Goal: Task Accomplishment & Management: Use online tool/utility

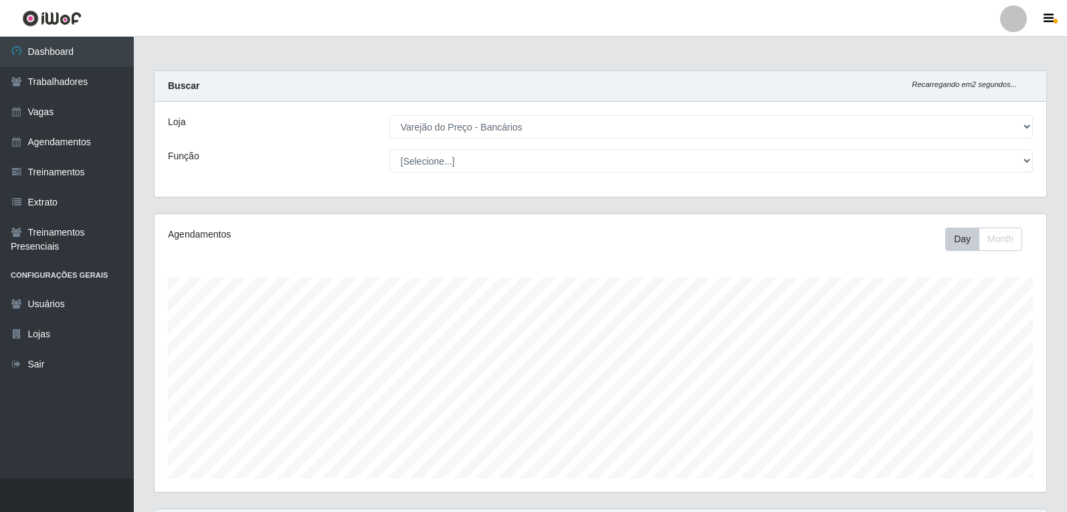
select select "157"
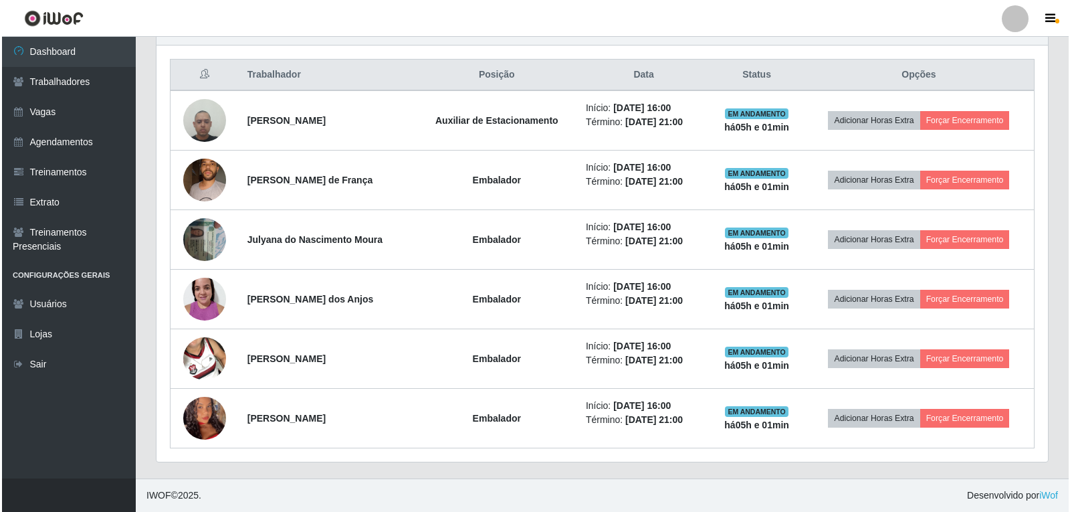
scroll to position [278, 891]
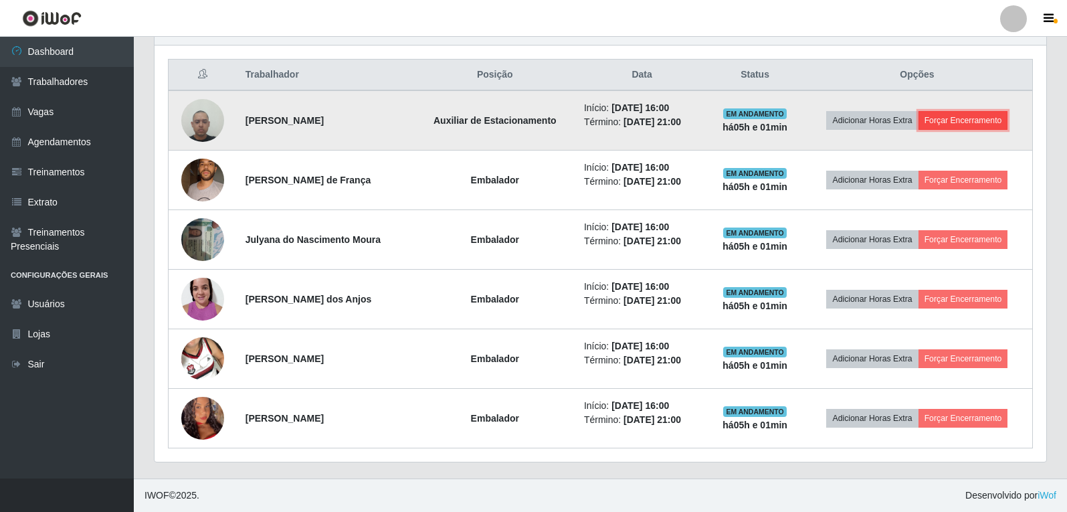
click at [1000, 121] on button "Forçar Encerramento" at bounding box center [963, 120] width 90 height 19
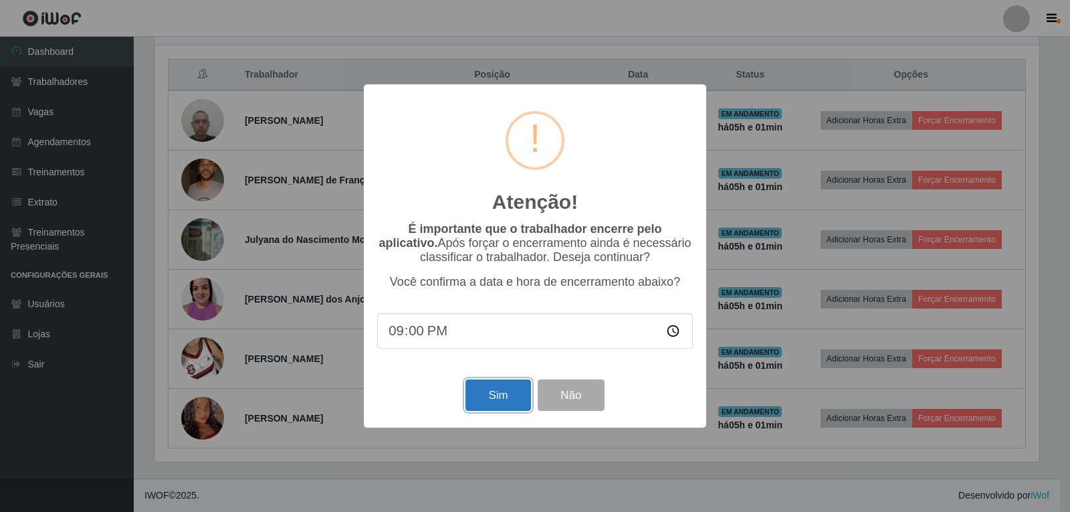
click at [511, 399] on button "Sim" at bounding box center [497, 394] width 65 height 31
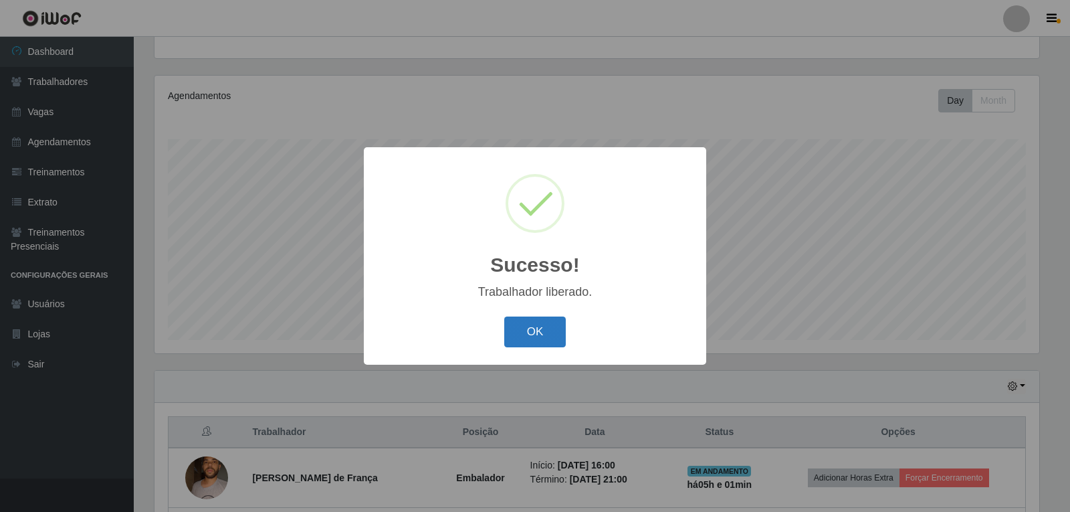
click at [532, 318] on button "OK" at bounding box center [535, 331] width 62 height 31
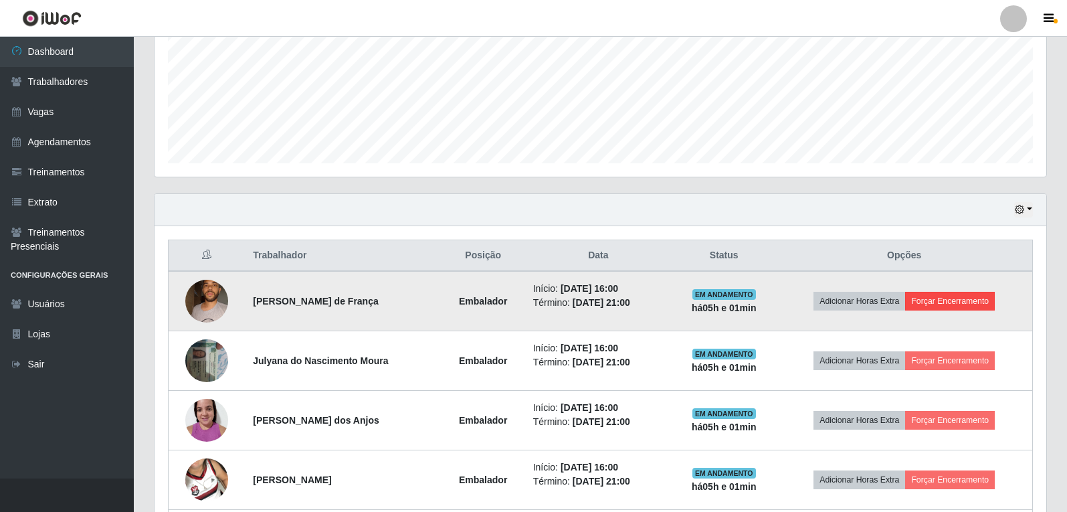
scroll to position [339, 0]
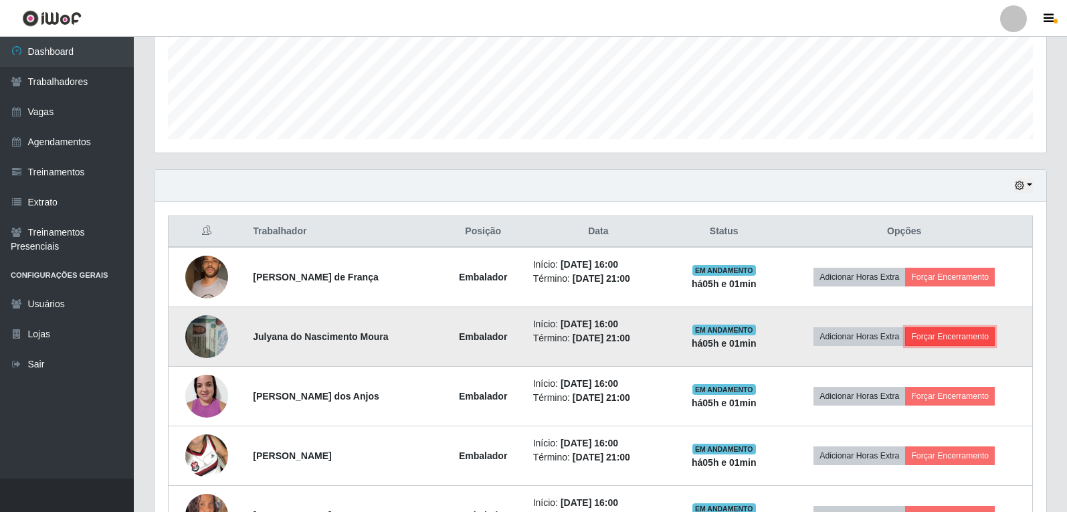
click at [936, 336] on button "Forçar Encerramento" at bounding box center [950, 336] width 90 height 19
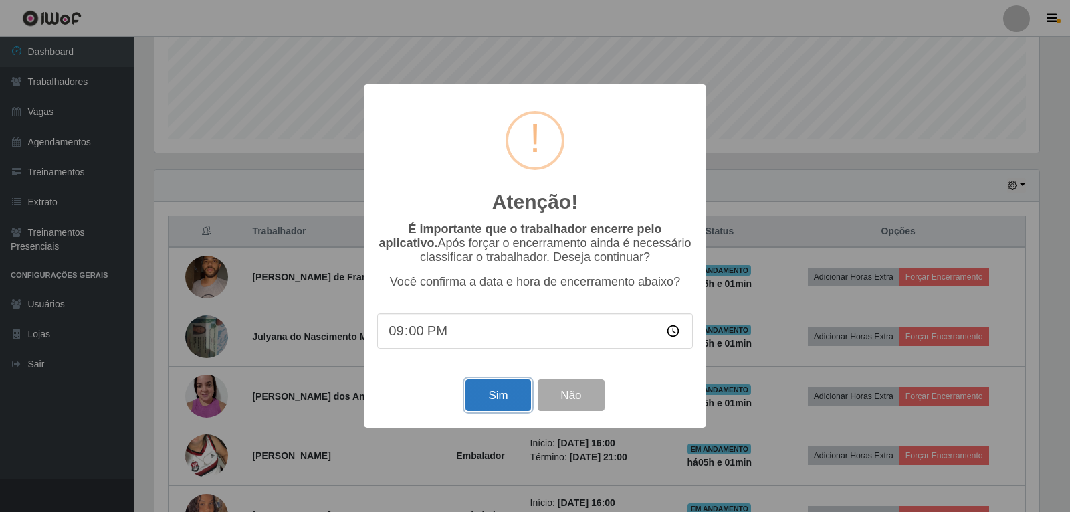
click at [484, 401] on button "Sim" at bounding box center [497, 394] width 65 height 31
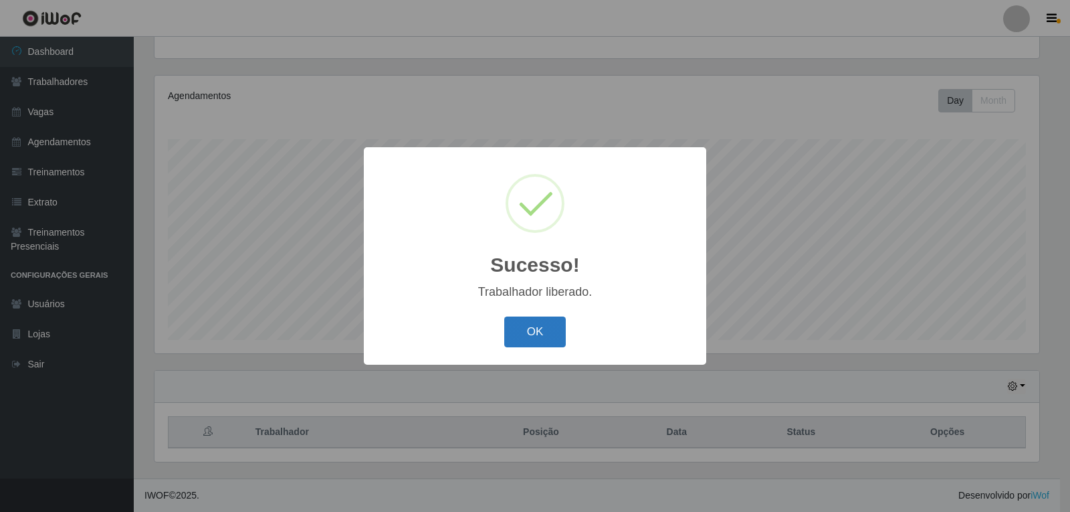
click at [532, 330] on button "OK" at bounding box center [535, 331] width 62 height 31
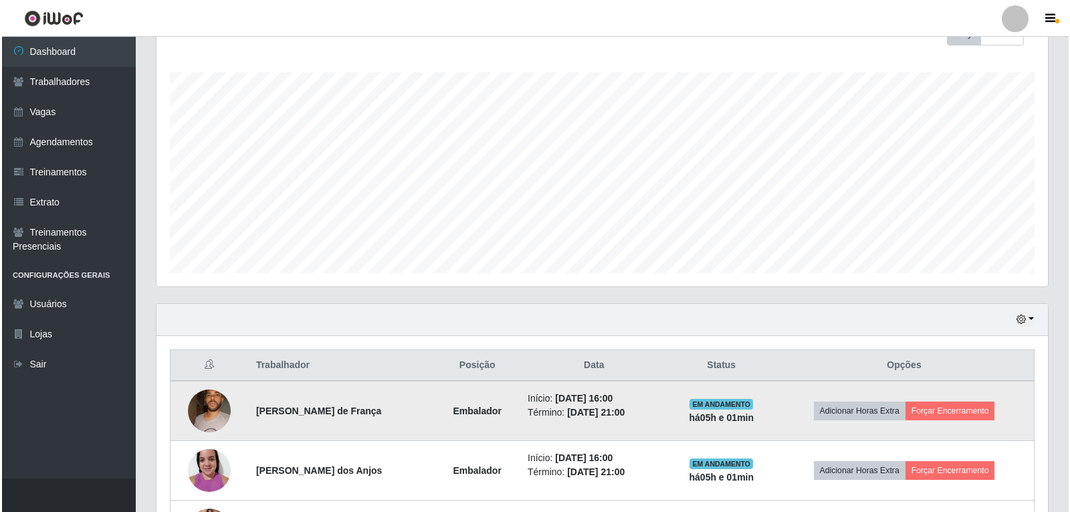
scroll to position [272, 0]
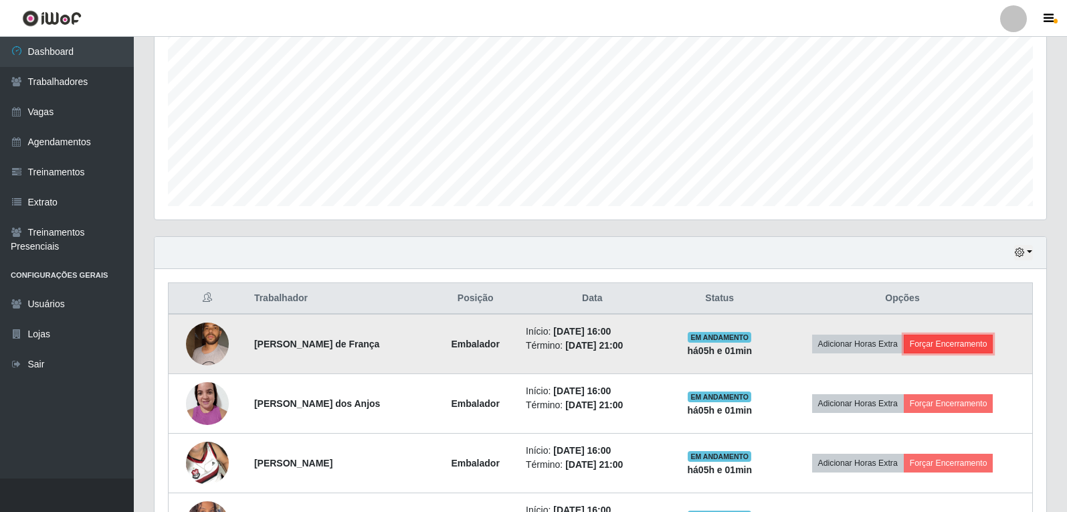
click at [970, 342] on button "Forçar Encerramento" at bounding box center [948, 343] width 90 height 19
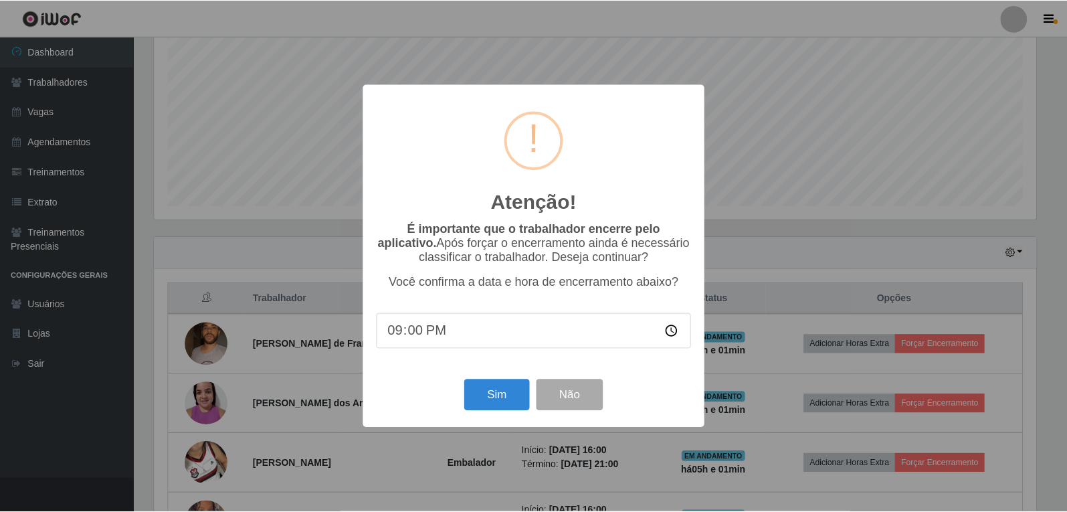
scroll to position [278, 885]
click at [515, 392] on button "Sim" at bounding box center [497, 394] width 65 height 31
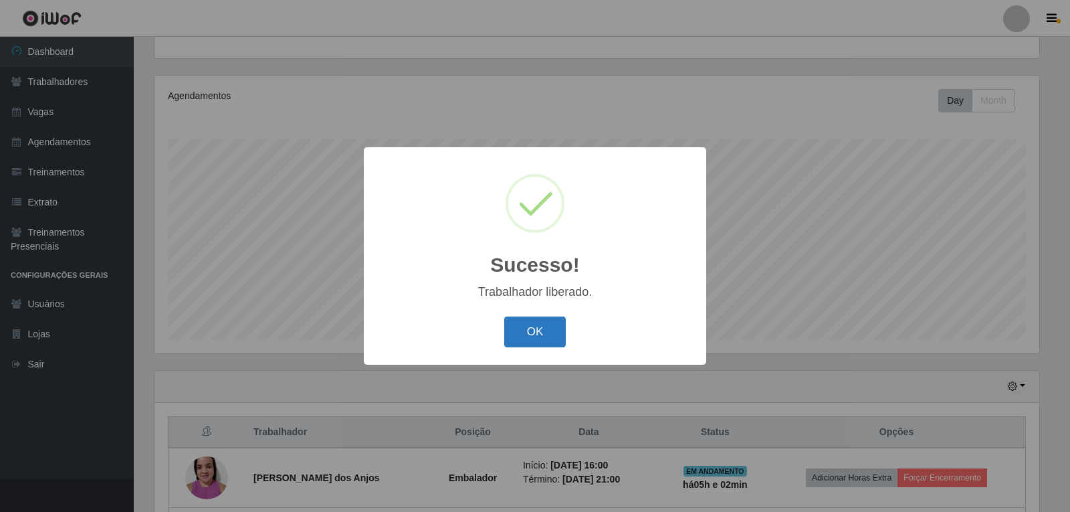
click at [526, 322] on button "OK" at bounding box center [535, 331] width 62 height 31
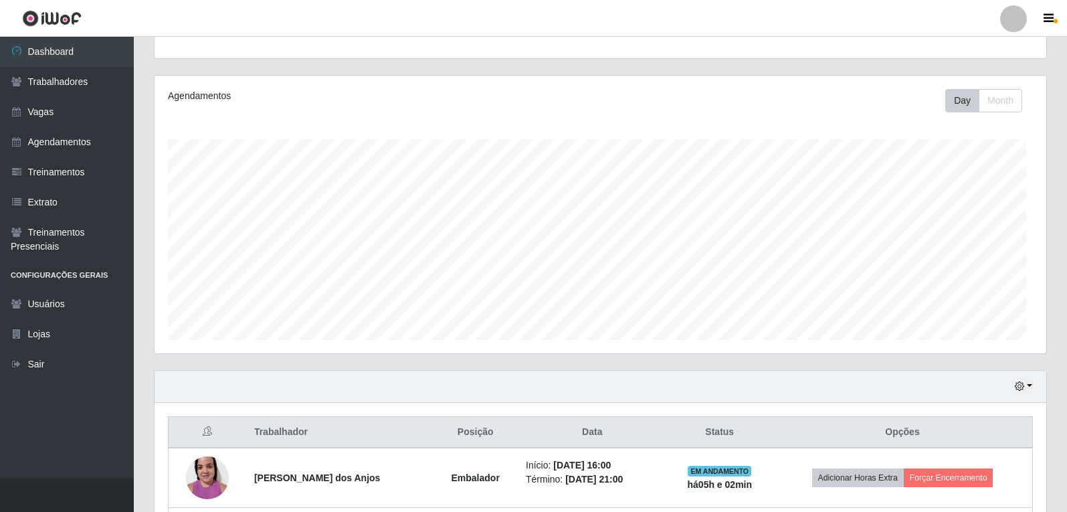
scroll to position [0, 0]
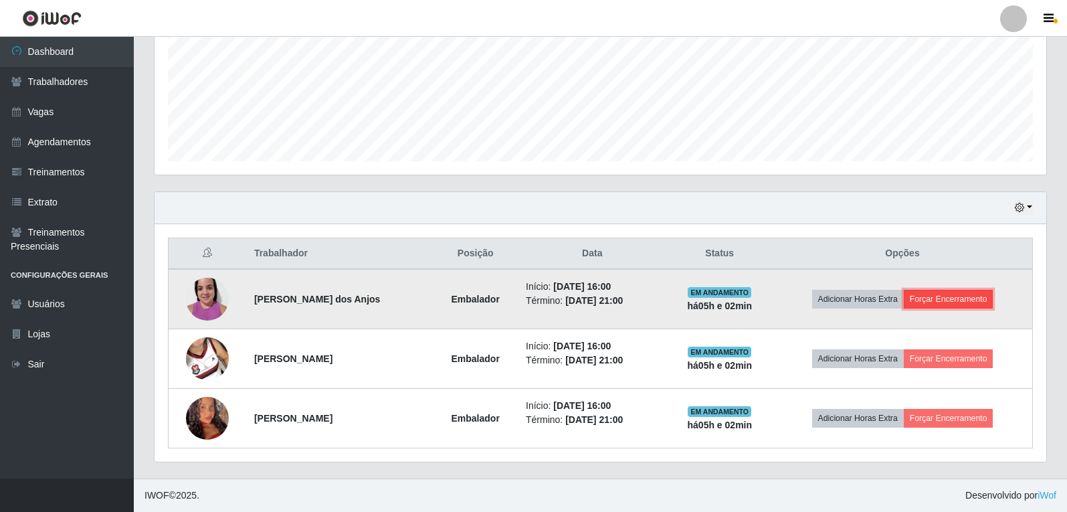
click at [954, 304] on button "Forçar Encerramento" at bounding box center [948, 299] width 90 height 19
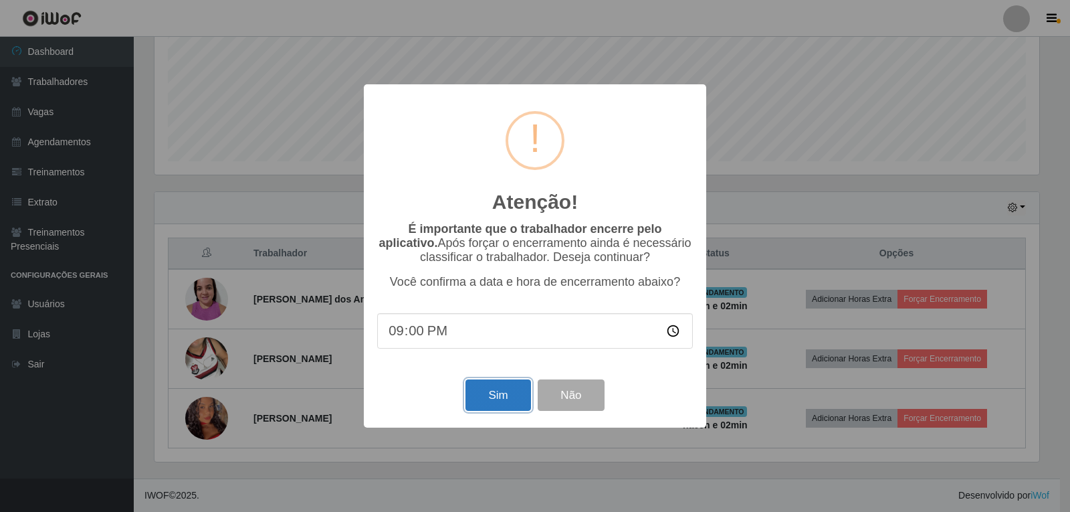
click at [498, 403] on button "Sim" at bounding box center [497, 394] width 65 height 31
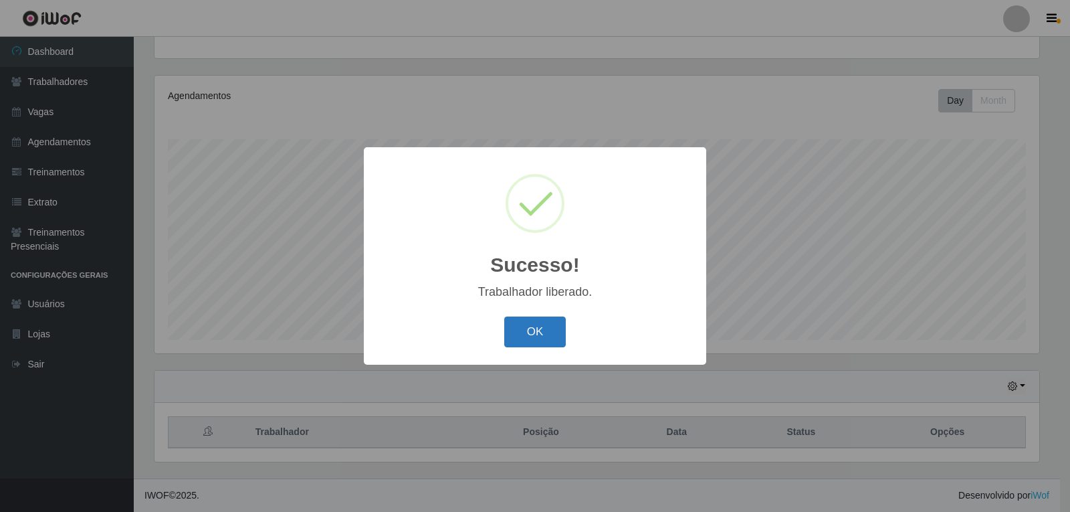
click at [520, 335] on button "OK" at bounding box center [535, 331] width 62 height 31
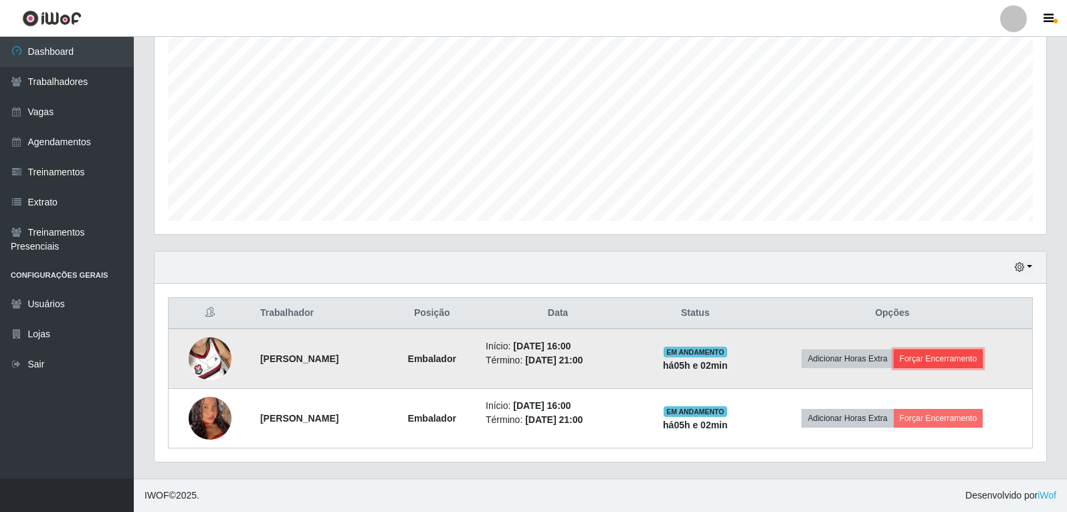
click at [970, 352] on button "Forçar Encerramento" at bounding box center [938, 358] width 90 height 19
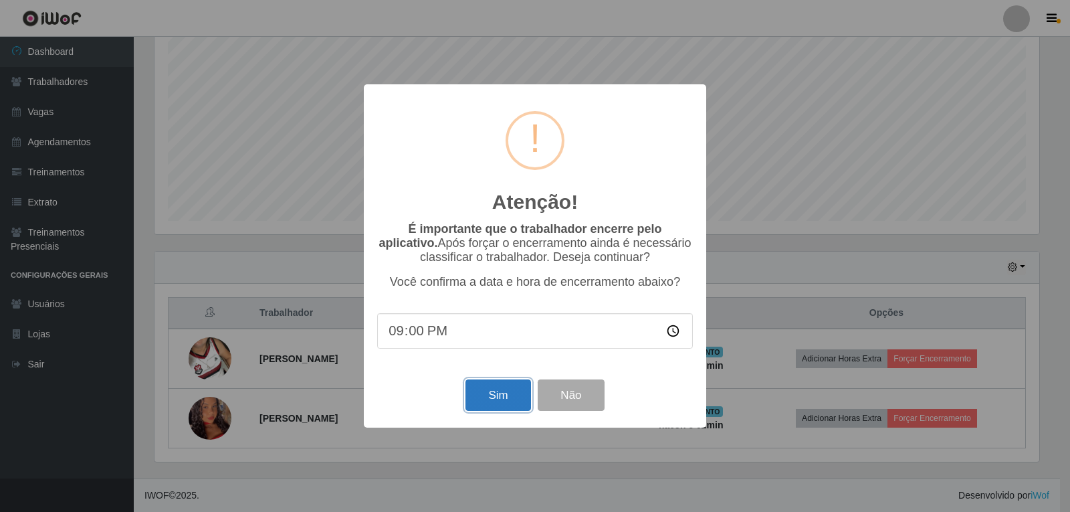
click at [490, 399] on button "Sim" at bounding box center [497, 394] width 65 height 31
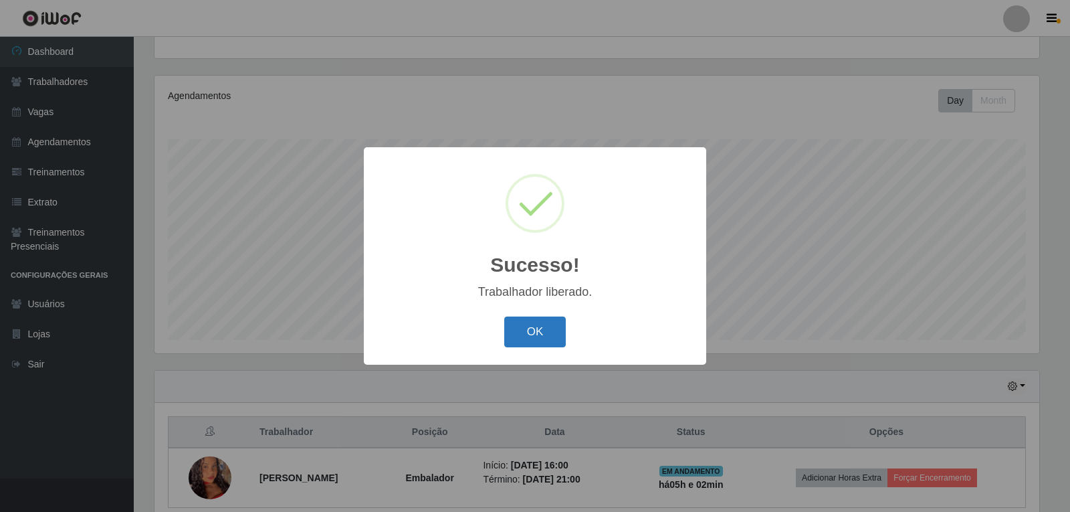
click at [525, 328] on button "OK" at bounding box center [535, 331] width 62 height 31
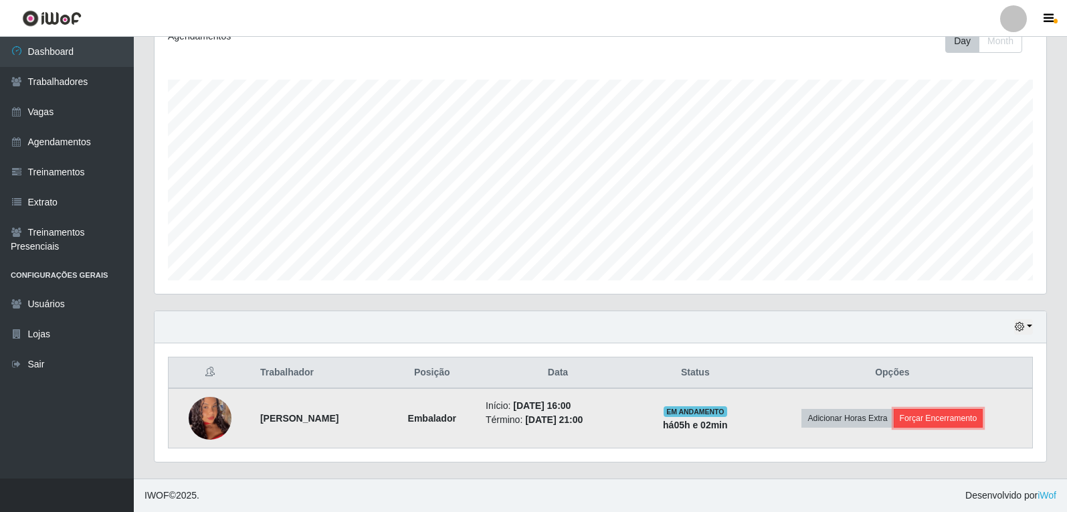
click at [962, 421] on button "Forçar Encerramento" at bounding box center [938, 418] width 90 height 19
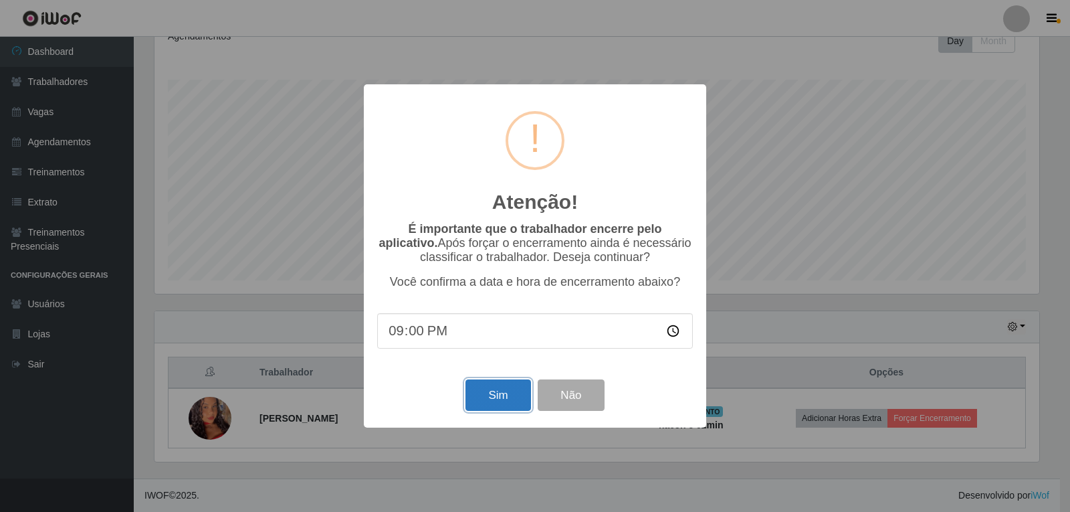
click at [507, 403] on button "Sim" at bounding box center [497, 394] width 65 height 31
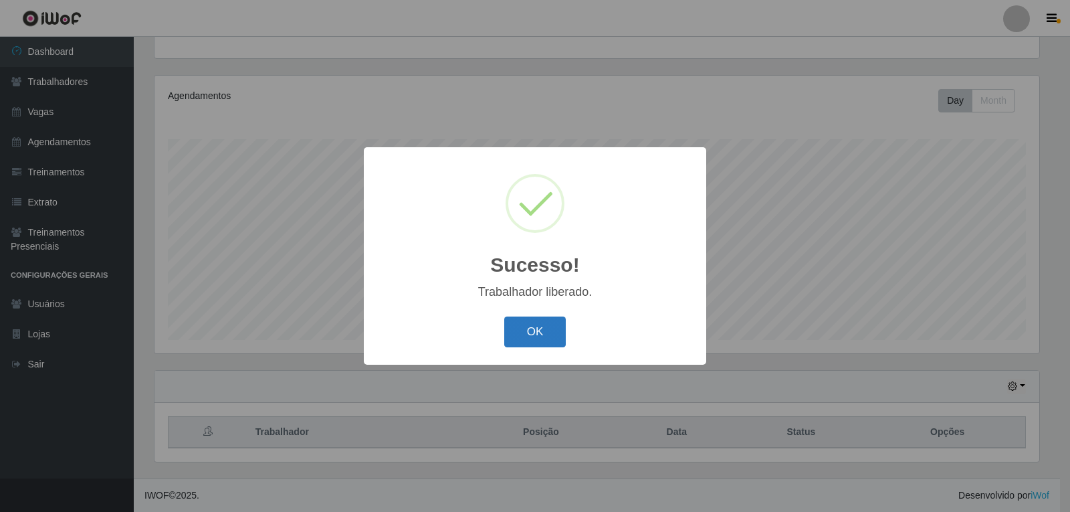
click at [536, 337] on button "OK" at bounding box center [535, 331] width 62 height 31
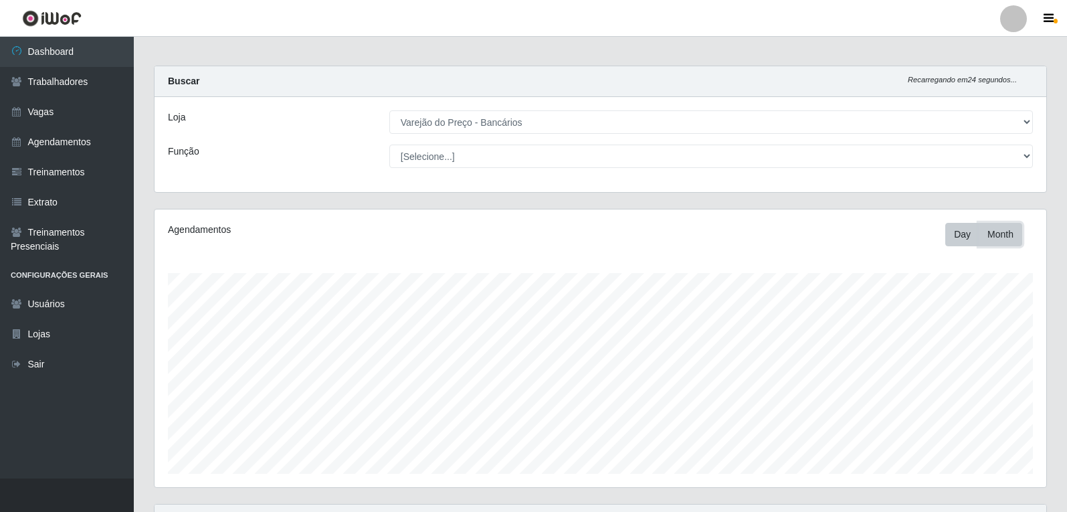
click at [999, 235] on button "Month" at bounding box center [999, 234] width 43 height 23
click at [970, 232] on button "Day" at bounding box center [962, 234] width 34 height 23
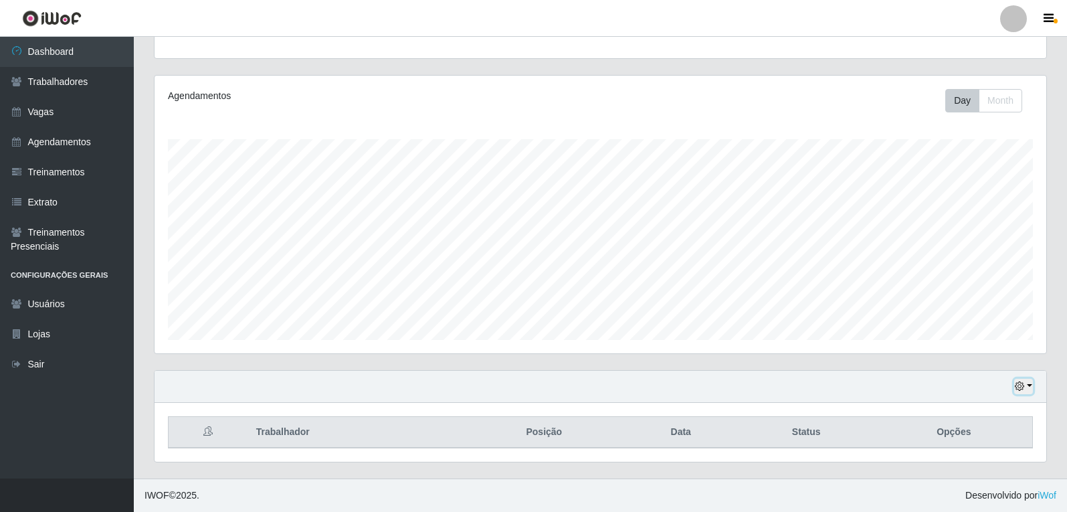
click at [1028, 382] on button "button" at bounding box center [1023, 386] width 19 height 15
click at [964, 341] on button "1 Semana" at bounding box center [979, 336] width 106 height 28
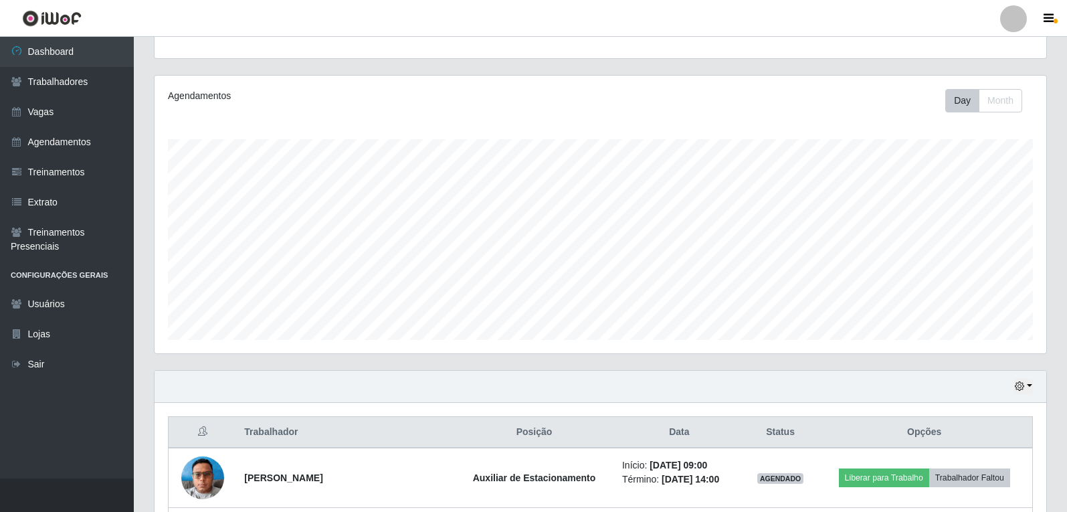
scroll to position [267, 0]
